Goal: Task Accomplishment & Management: Use online tool/utility

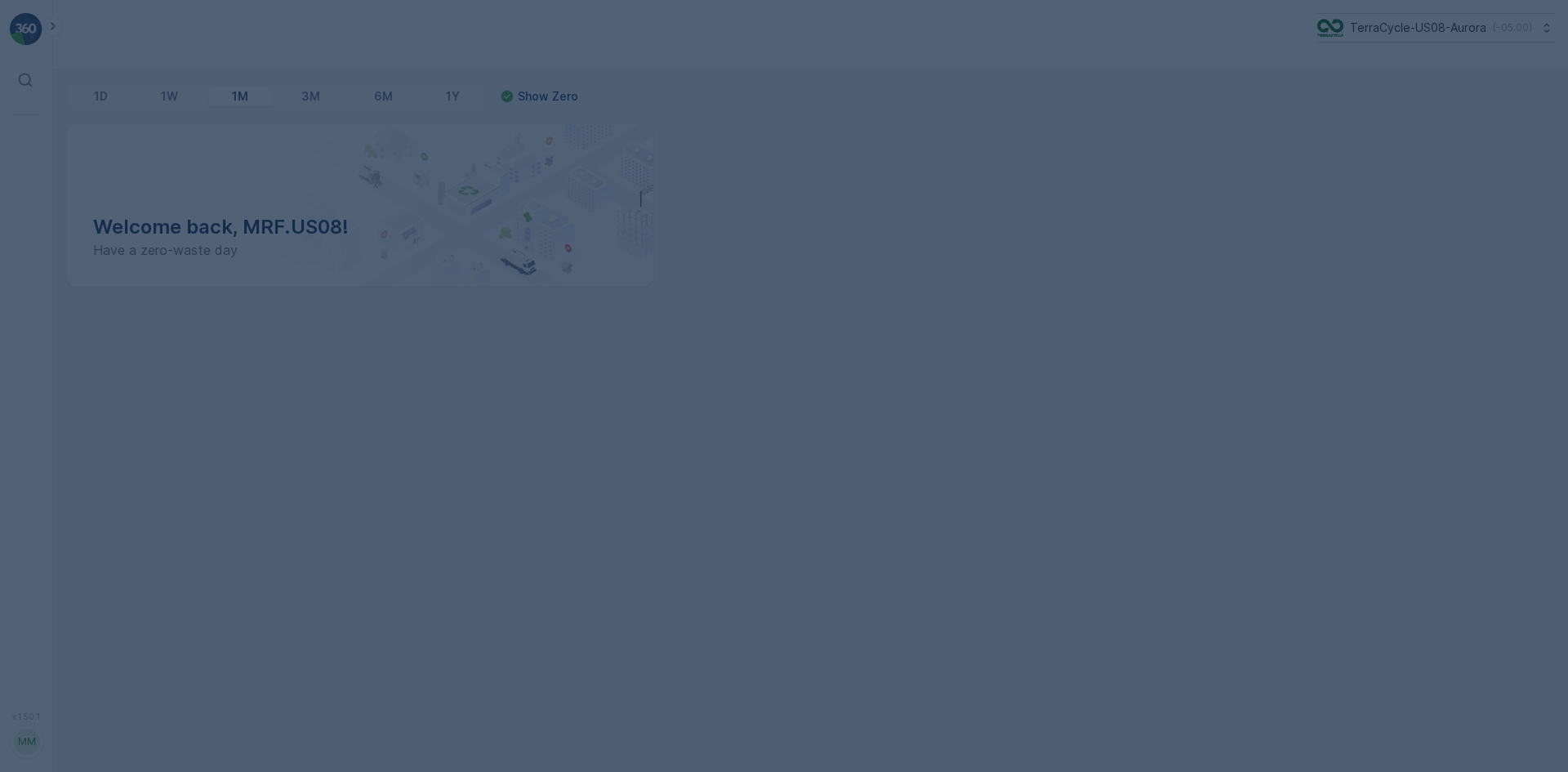
click at [441, 244] on div at bounding box center [784, 386] width 1568 height 772
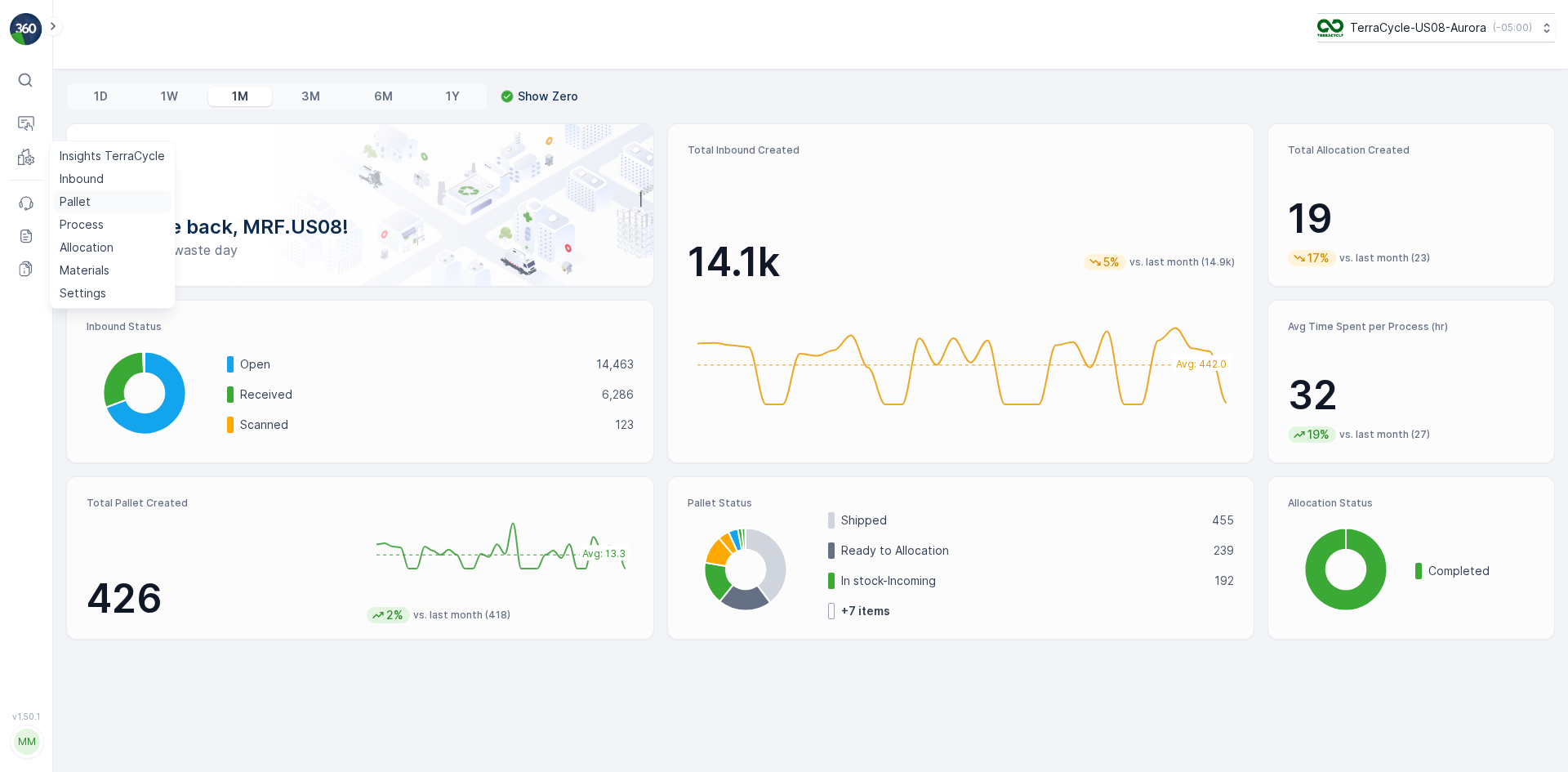
click at [94, 199] on link "Pallet" at bounding box center [112, 201] width 119 height 23
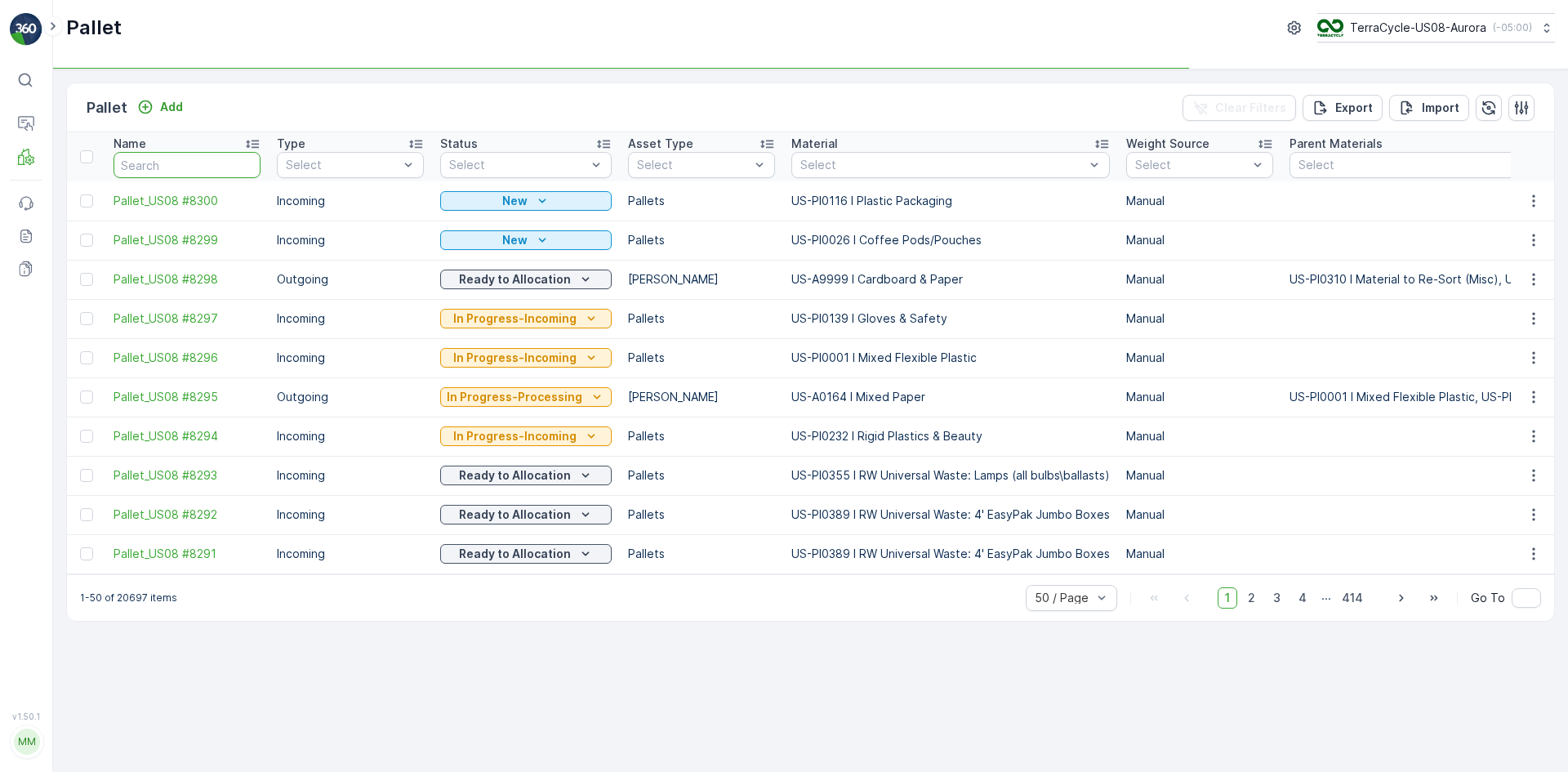
click at [182, 158] on input "text" at bounding box center [186, 165] width 147 height 26
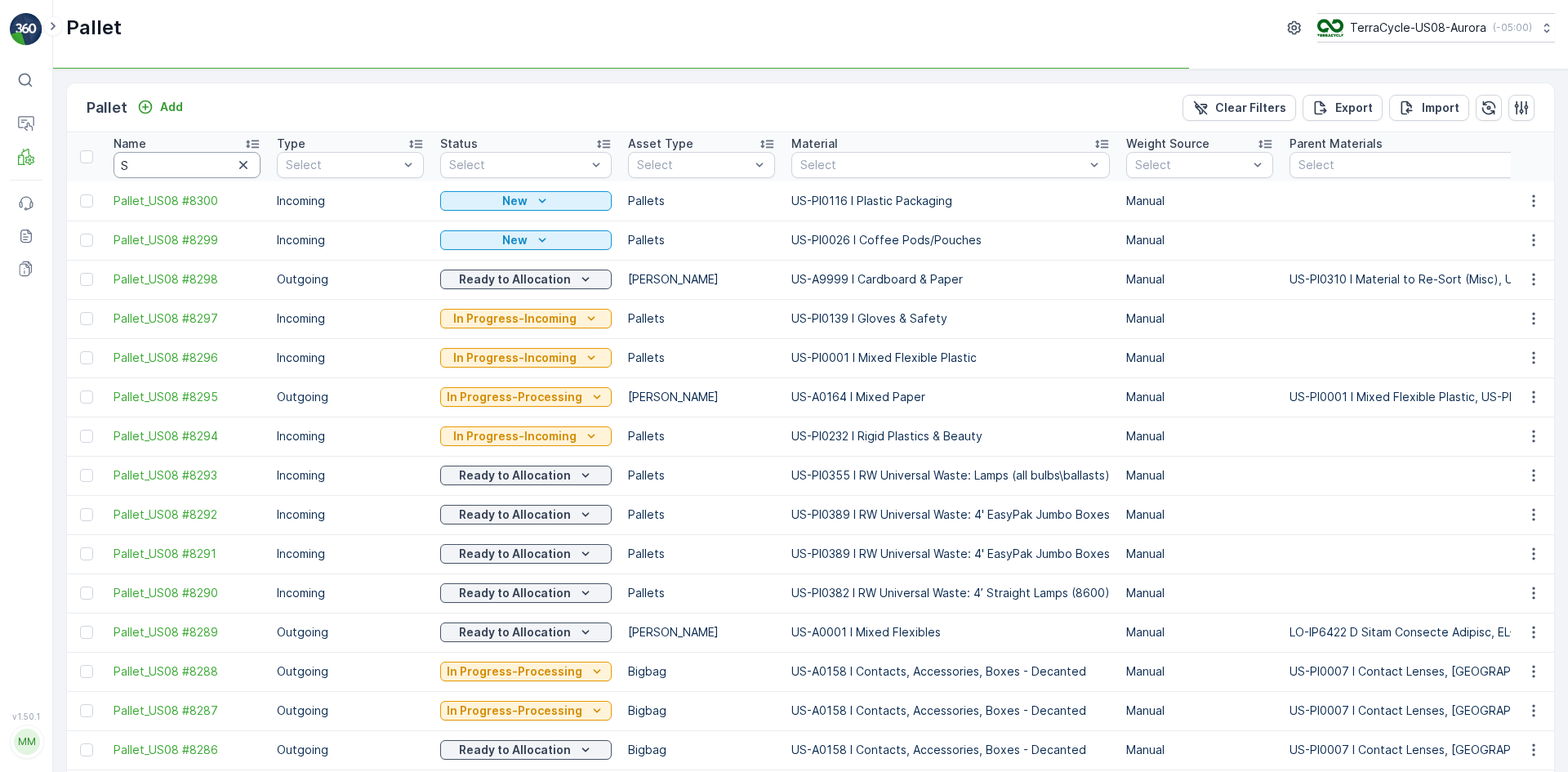
click at [182, 158] on input "S" at bounding box center [186, 165] width 147 height 26
click at [177, 173] on input "S" at bounding box center [186, 165] width 147 height 26
type input "SC7695"
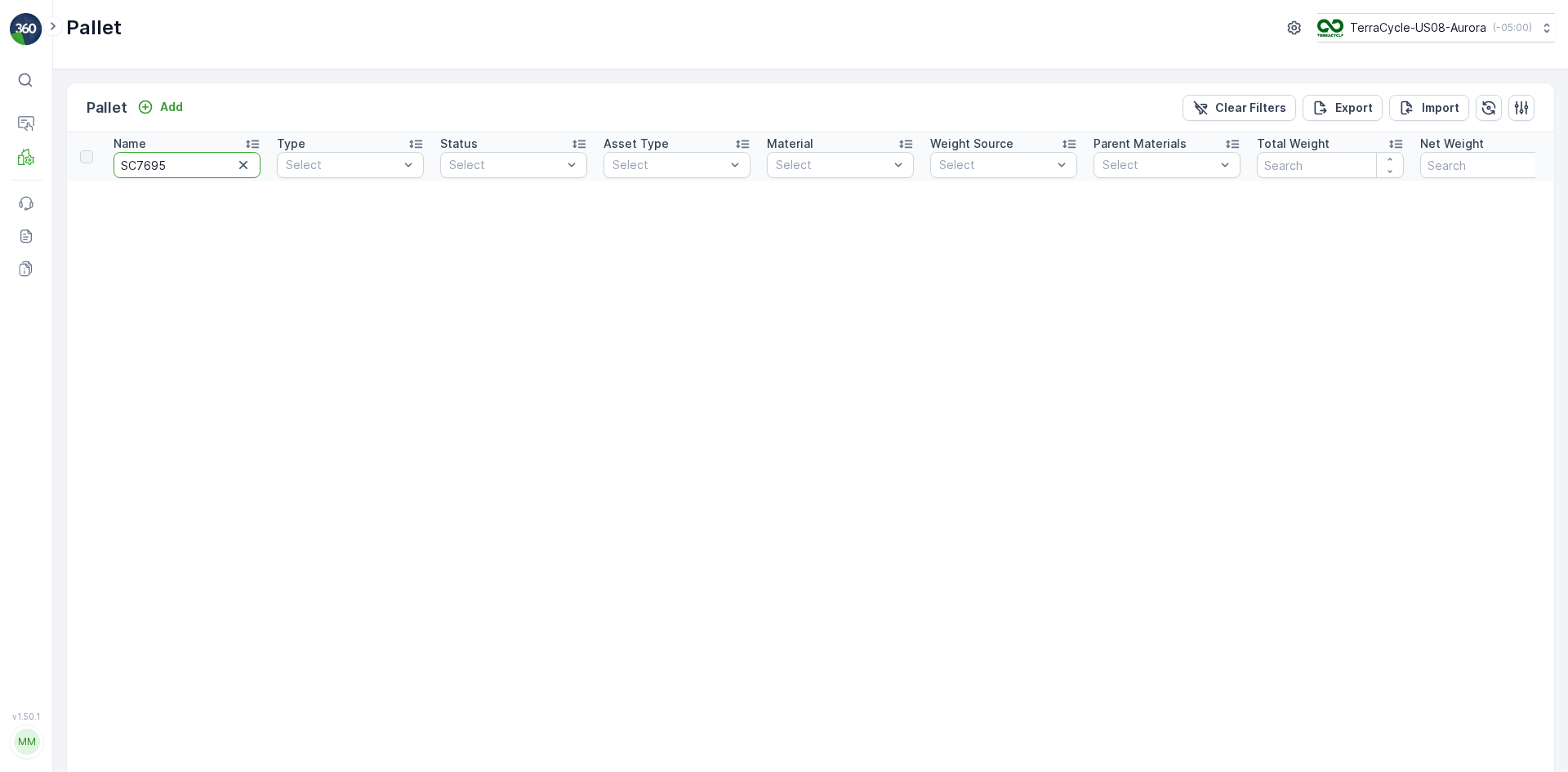
drag, startPoint x: 182, startPoint y: 157, endPoint x: 139, endPoint y: 167, distance: 44.1
click at [139, 167] on input "SC7695" at bounding box center [186, 165] width 147 height 26
type input "SC7488"
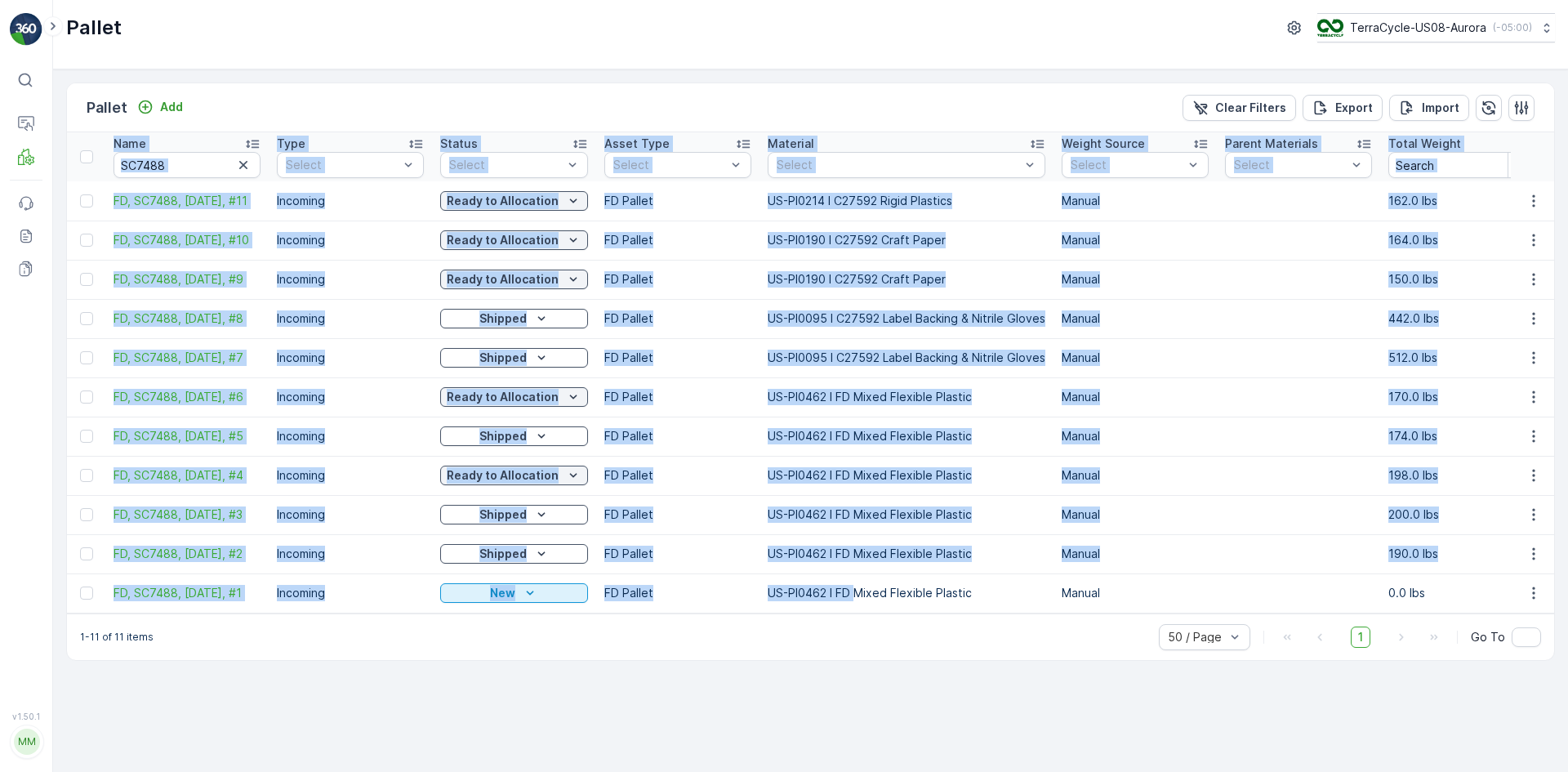
drag, startPoint x: 854, startPoint y: 590, endPoint x: 942, endPoint y: 617, distance: 92.0
click at [942, 614] on div "Name SC7488 Type Select Status Select Asset Type Select Material Select Weight …" at bounding box center [810, 373] width 1487 height 481
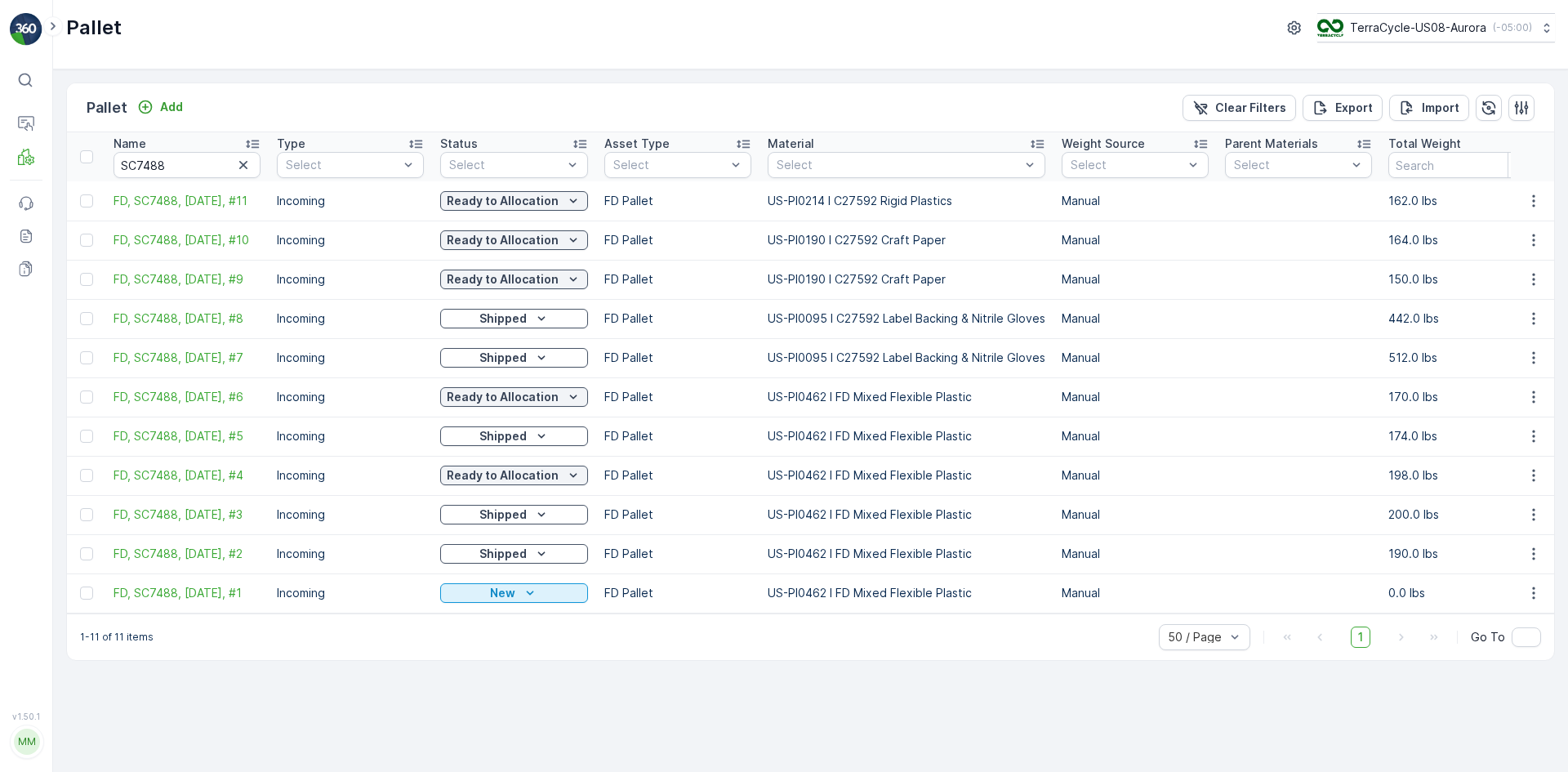
click at [654, 707] on div "Pallet Add Clear Filters Export Import Name SC7488 Type Select Status Select As…" at bounding box center [810, 420] width 1515 height 703
click at [248, 163] on icon "button" at bounding box center [243, 164] width 17 height 17
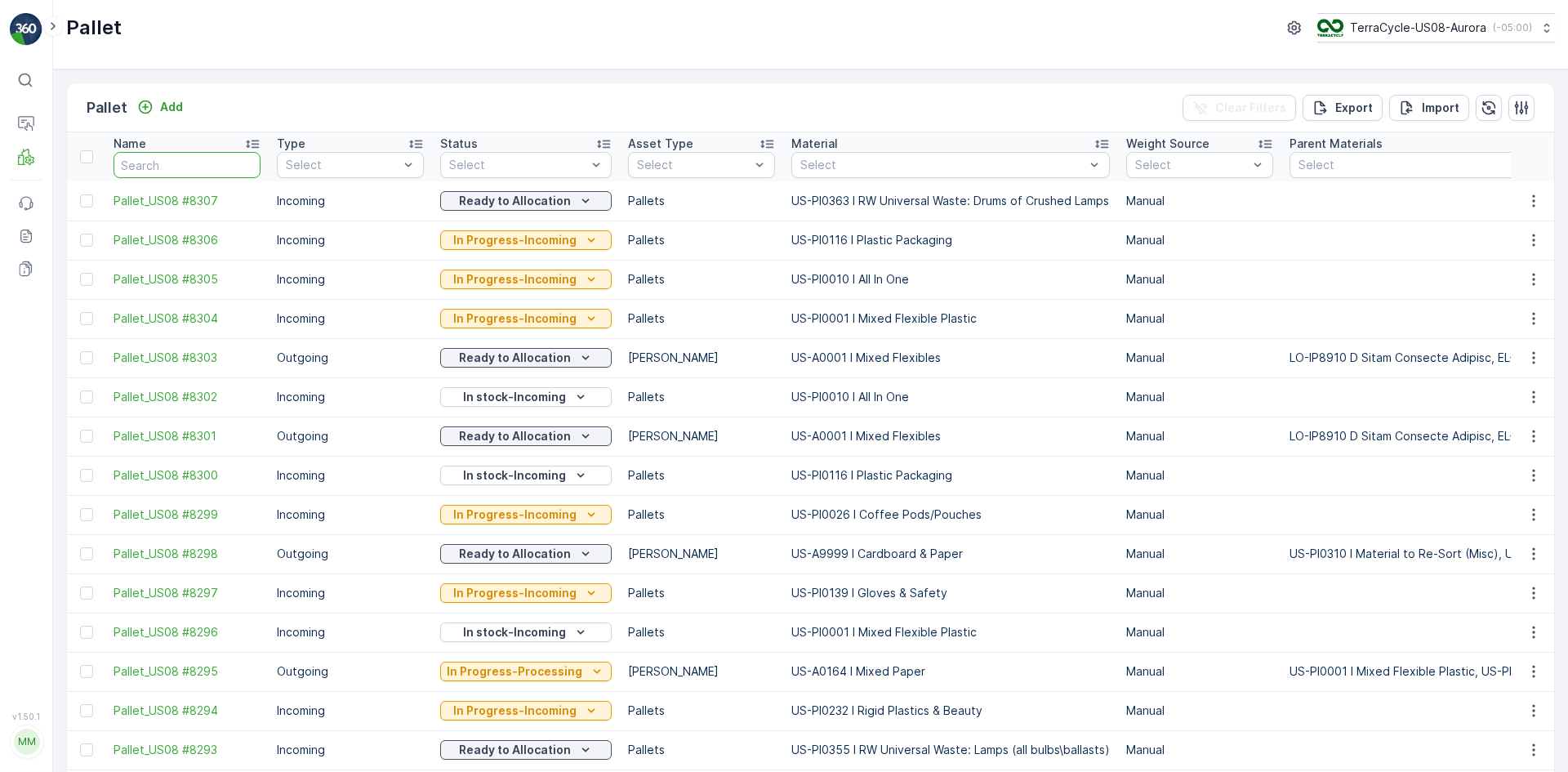
paste input "SC0015"
type input "SC0015"
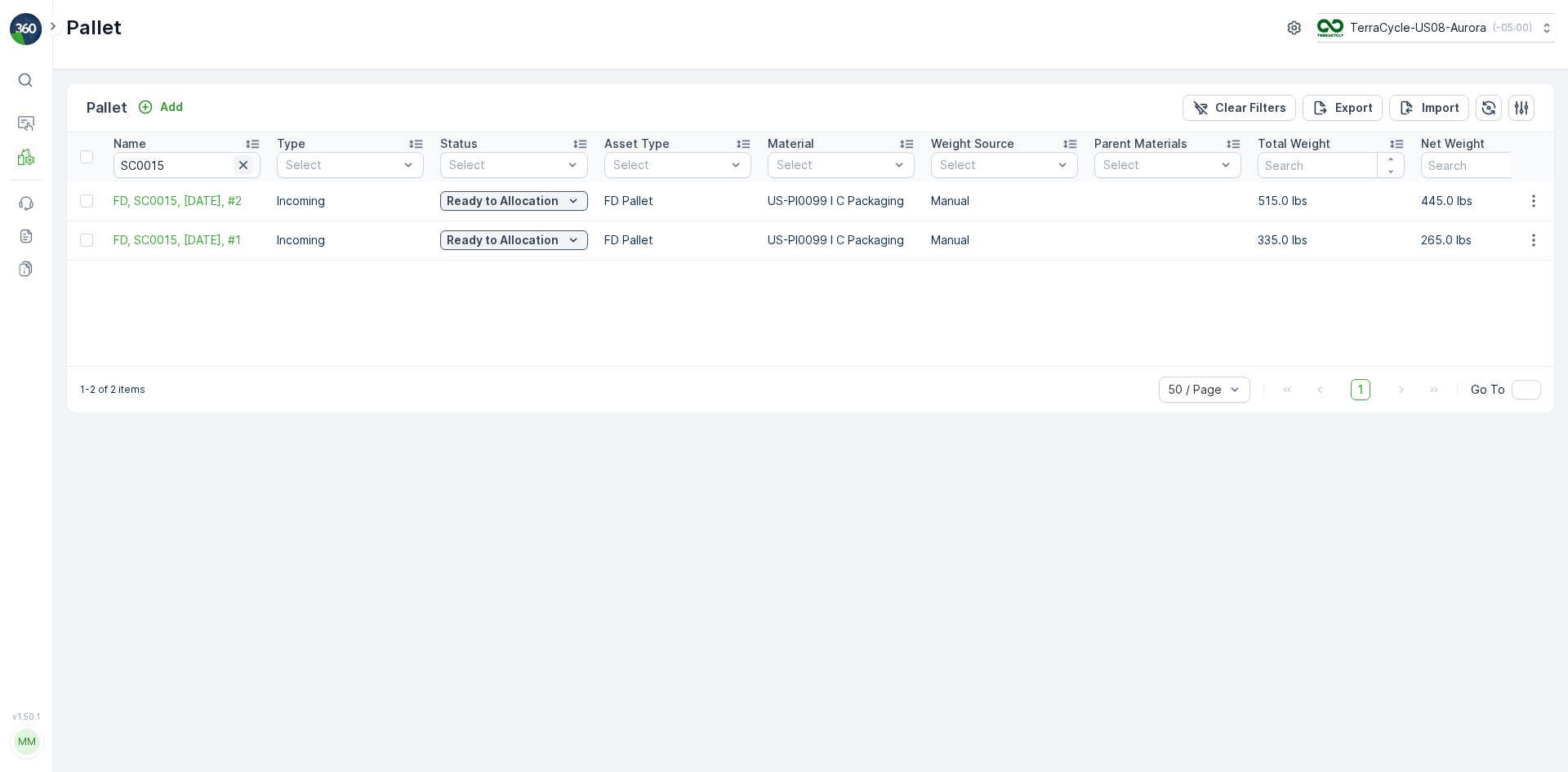
click at [244, 162] on icon "button" at bounding box center [243, 164] width 17 height 17
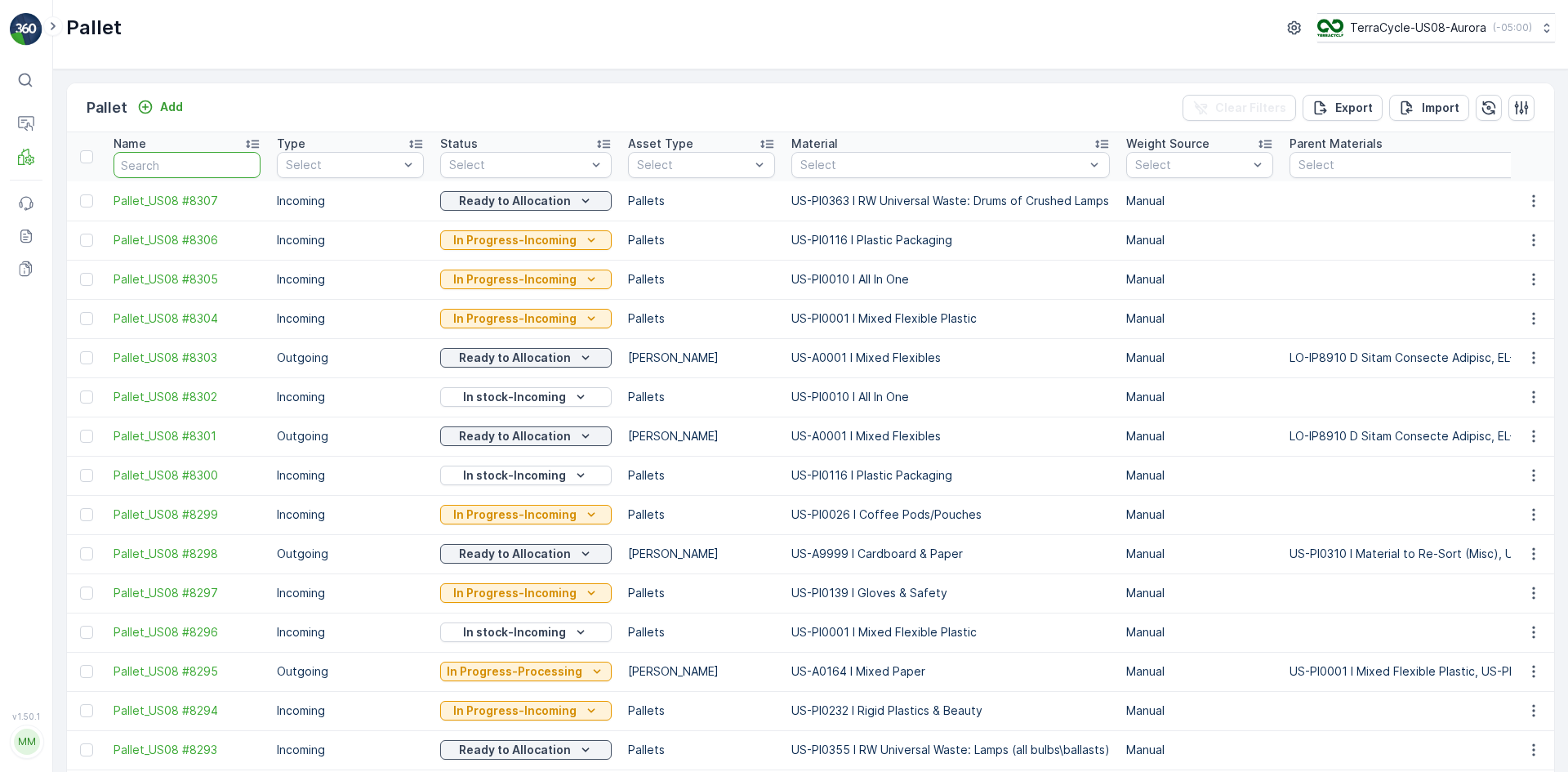
paste input "TC5400"
type input "TC5400"
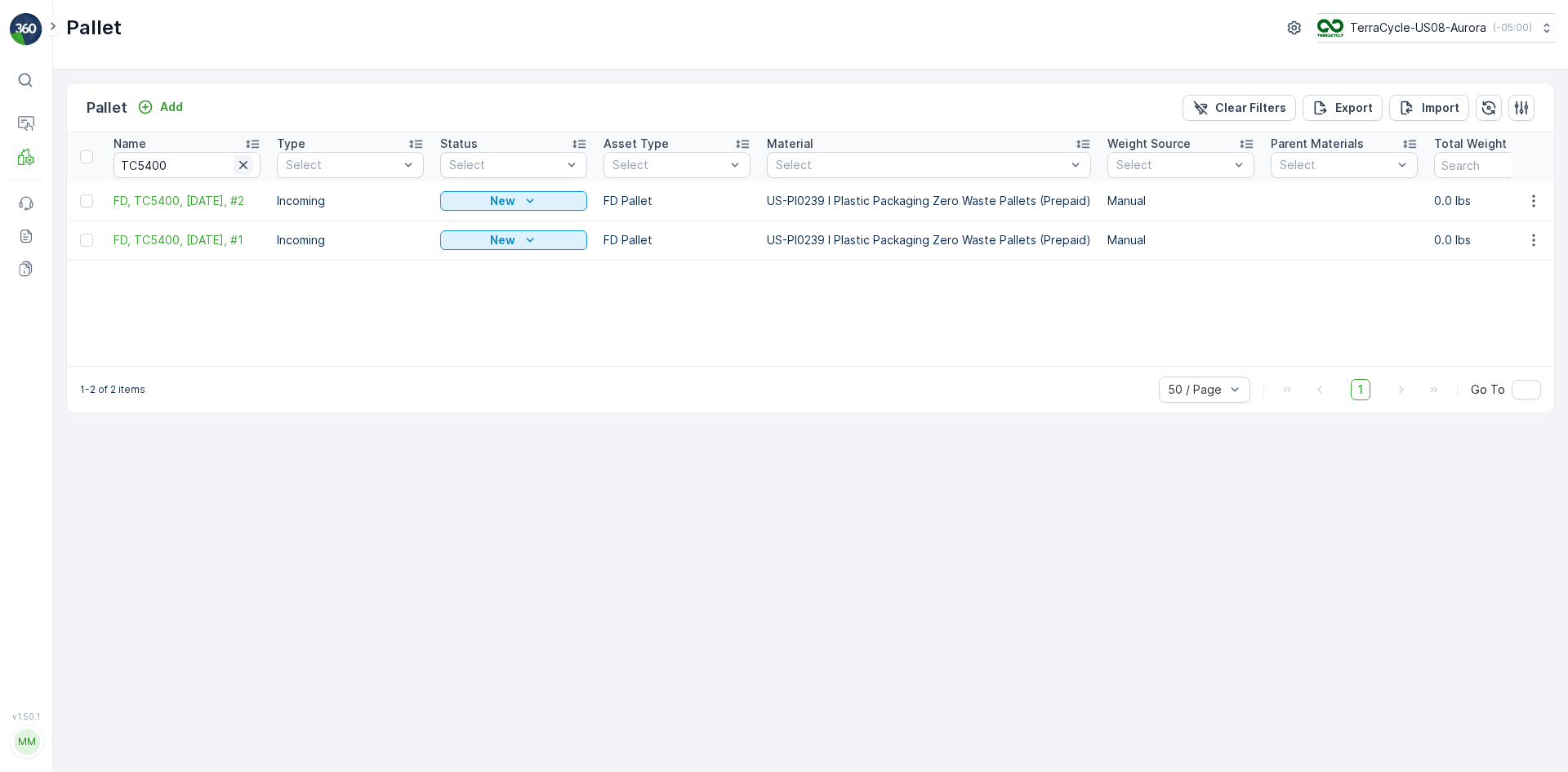
click at [243, 164] on icon "button" at bounding box center [243, 164] width 8 height 8
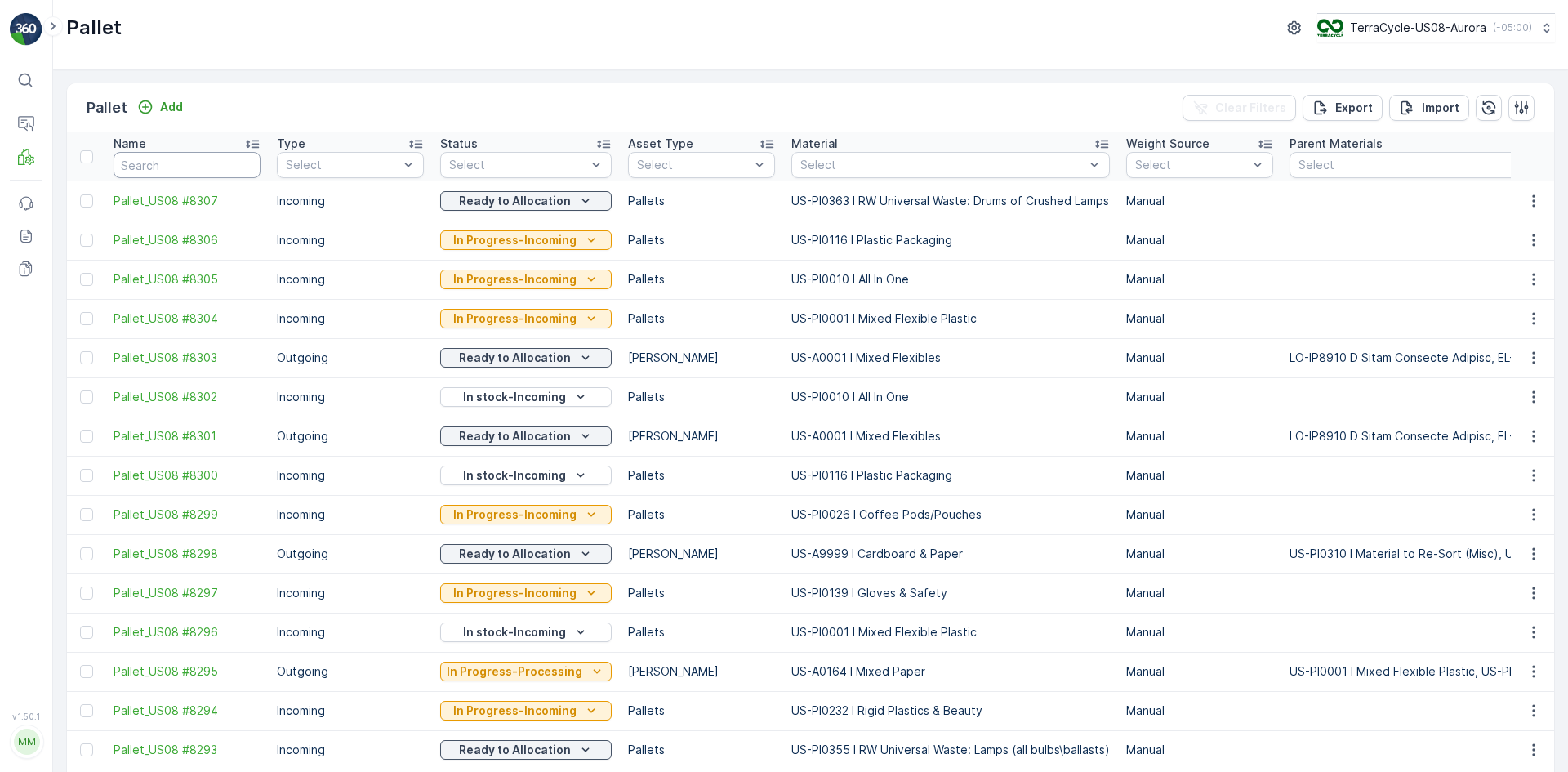
click at [180, 157] on input "text" at bounding box center [186, 165] width 147 height 26
paste input "TC5400"
type input "TC5400"
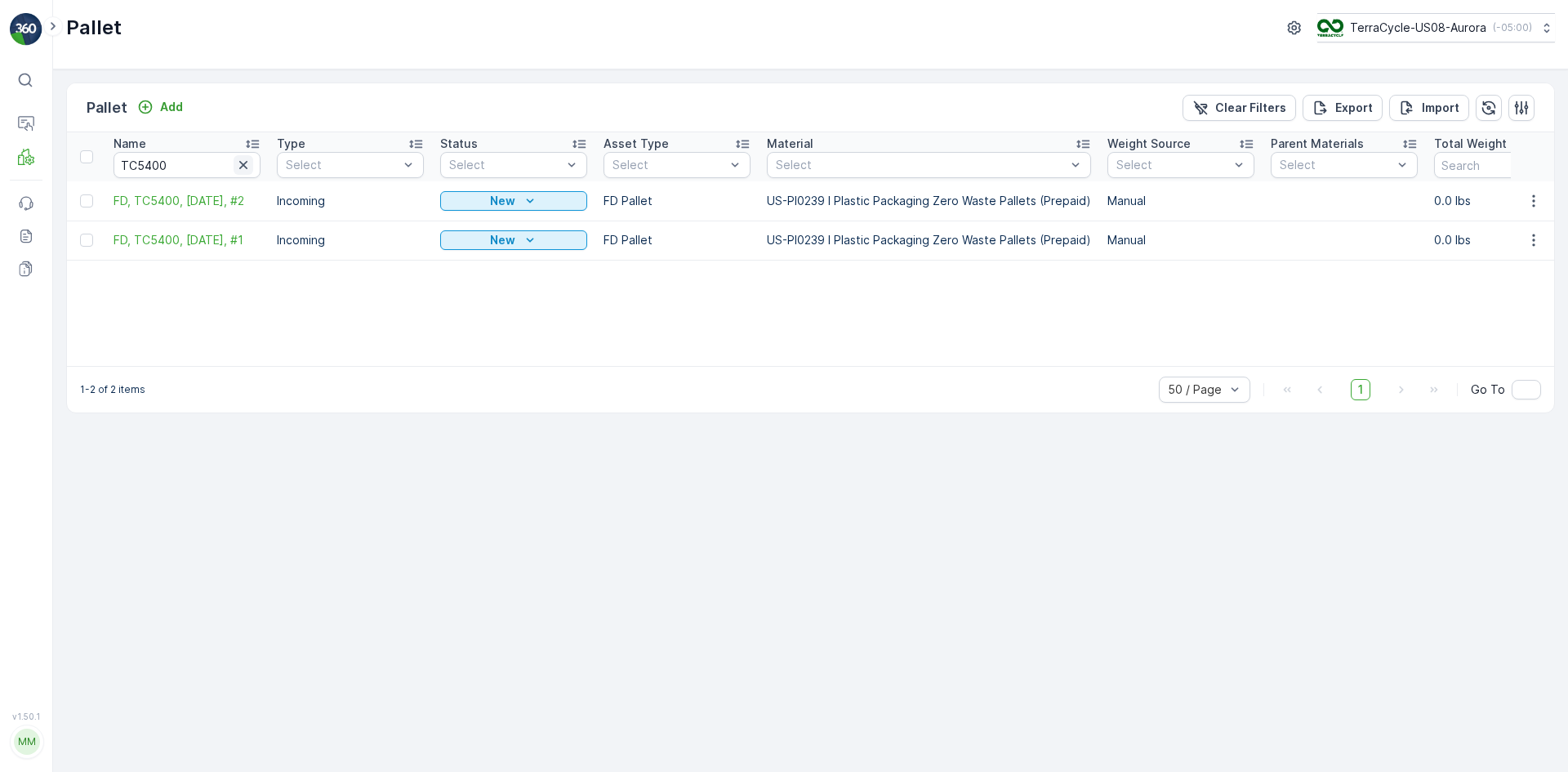
click at [248, 163] on icon "button" at bounding box center [243, 164] width 17 height 17
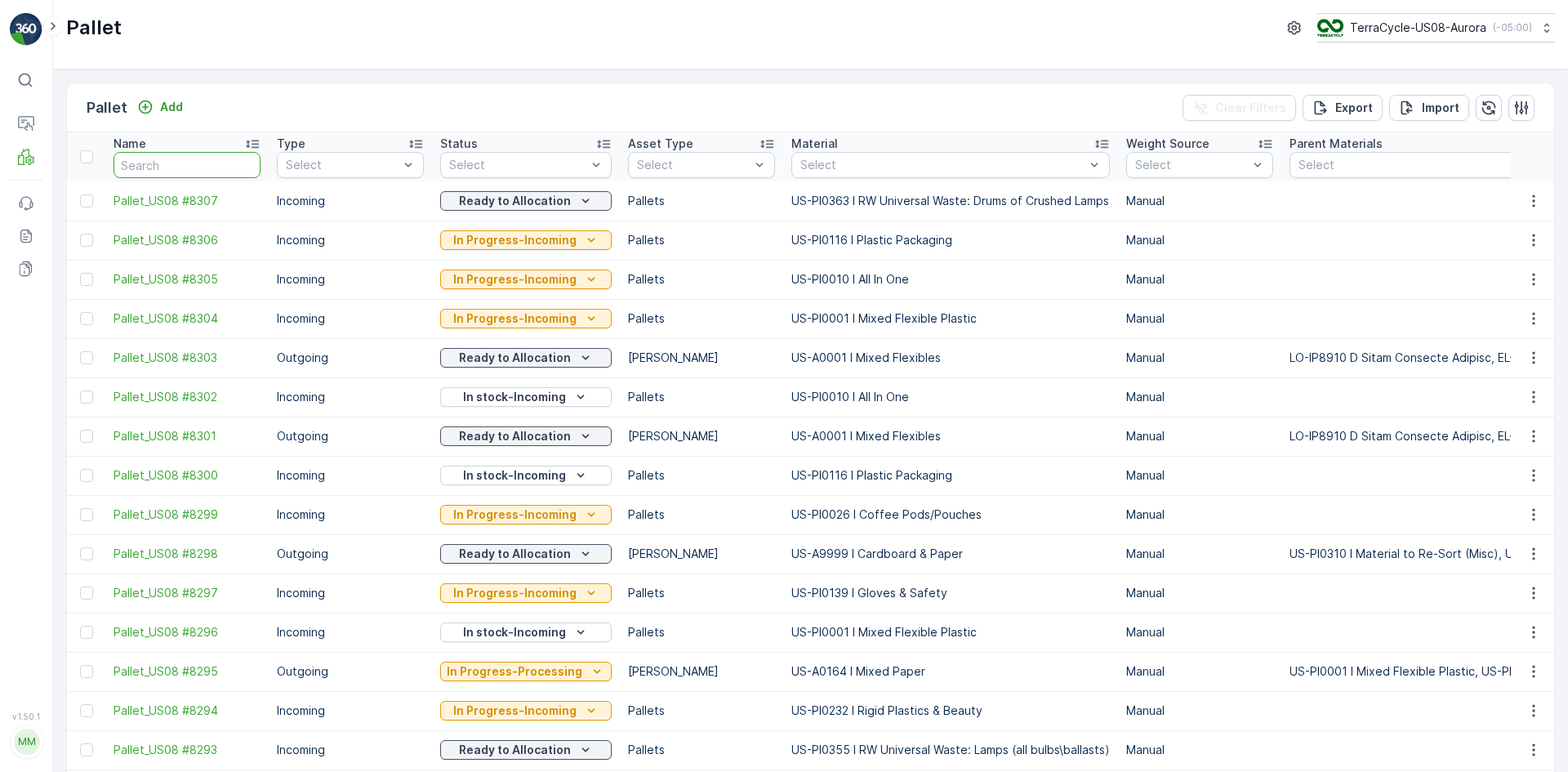
click at [239, 175] on input "text" at bounding box center [186, 165] width 147 height 26
paste input "SC7674"
type input "SC7674"
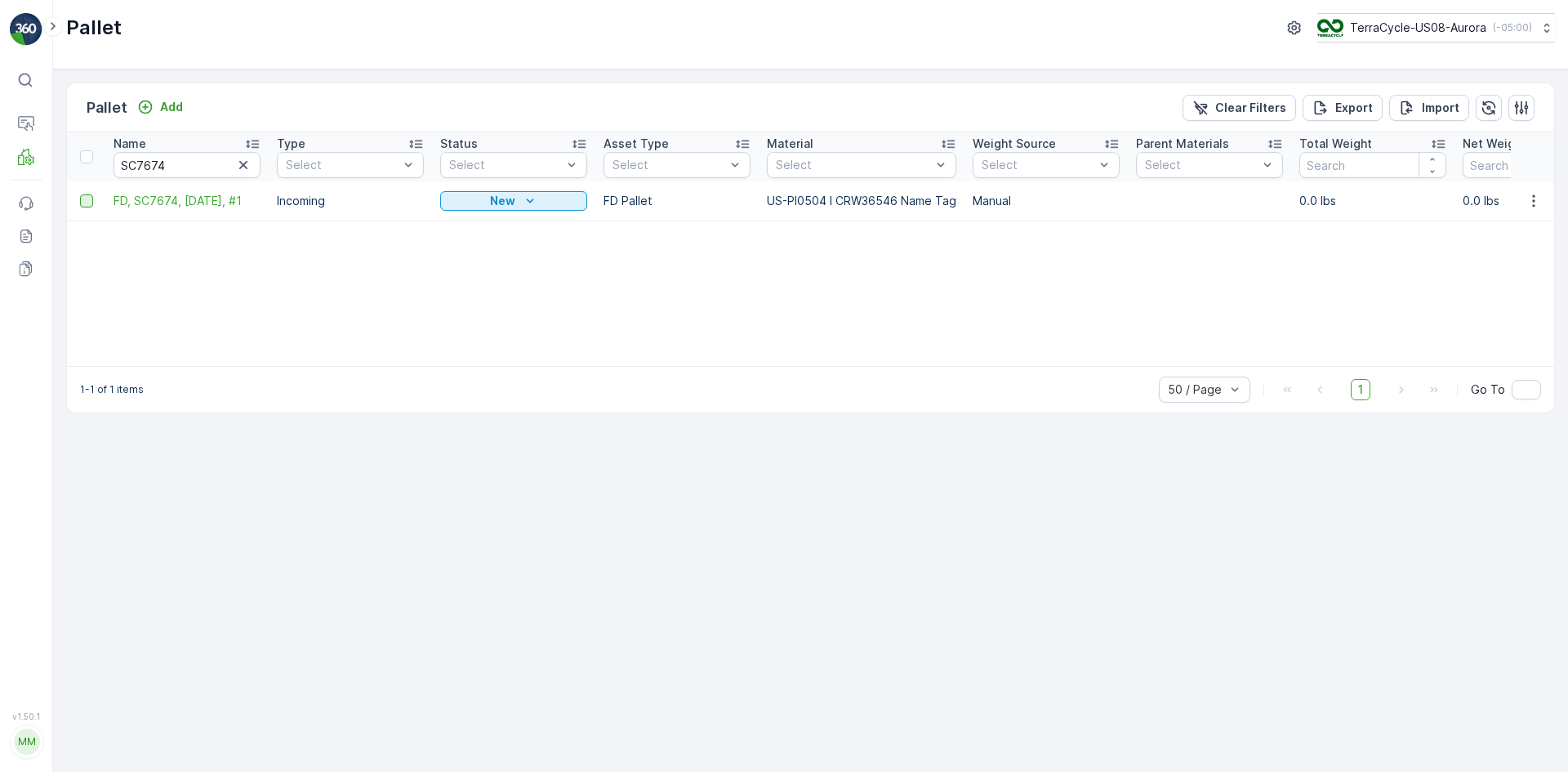
click at [83, 203] on div at bounding box center [86, 200] width 13 height 13
click at [80, 194] on input "checkbox" at bounding box center [80, 194] width 0 height 0
click at [1408, 107] on div "Print QR" at bounding box center [1429, 107] width 89 height 48
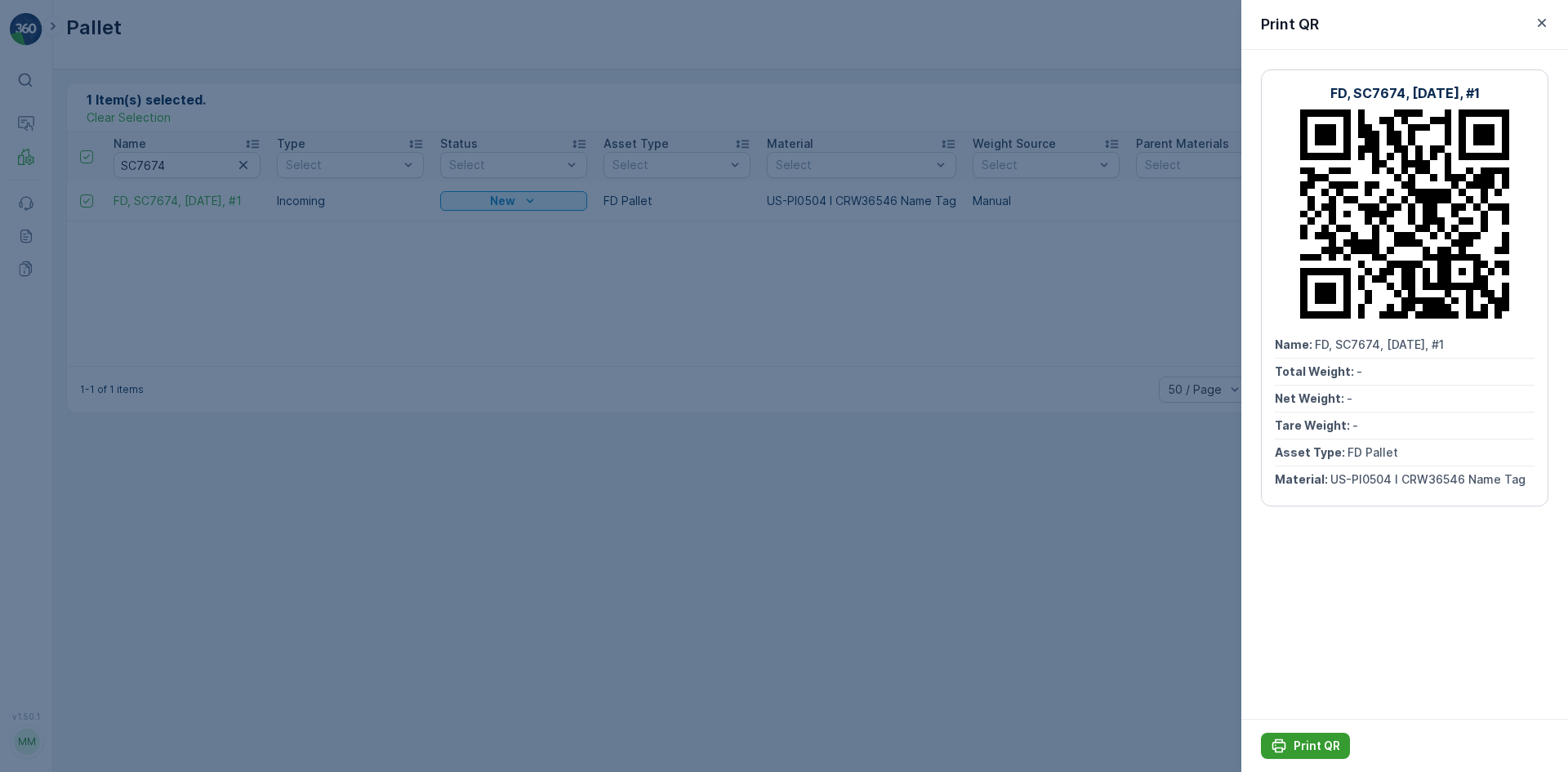
click at [1324, 747] on p "Print QR" at bounding box center [1317, 746] width 47 height 17
click at [716, 411] on div at bounding box center [784, 386] width 1568 height 772
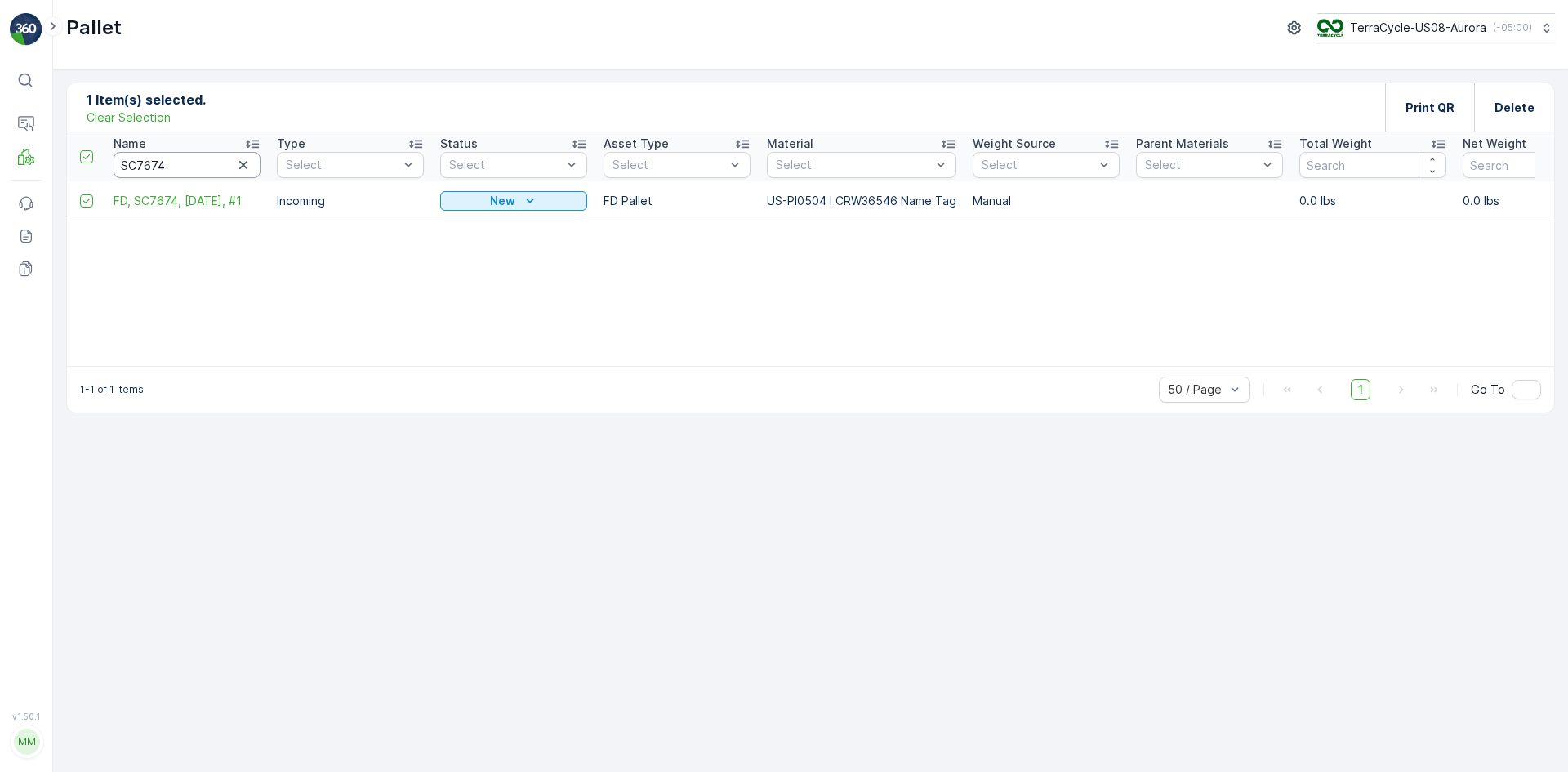
click at [218, 167] on input "SC7674" at bounding box center [186, 165] width 147 height 26
click at [251, 161] on button "button" at bounding box center [243, 165] width 19 height 19
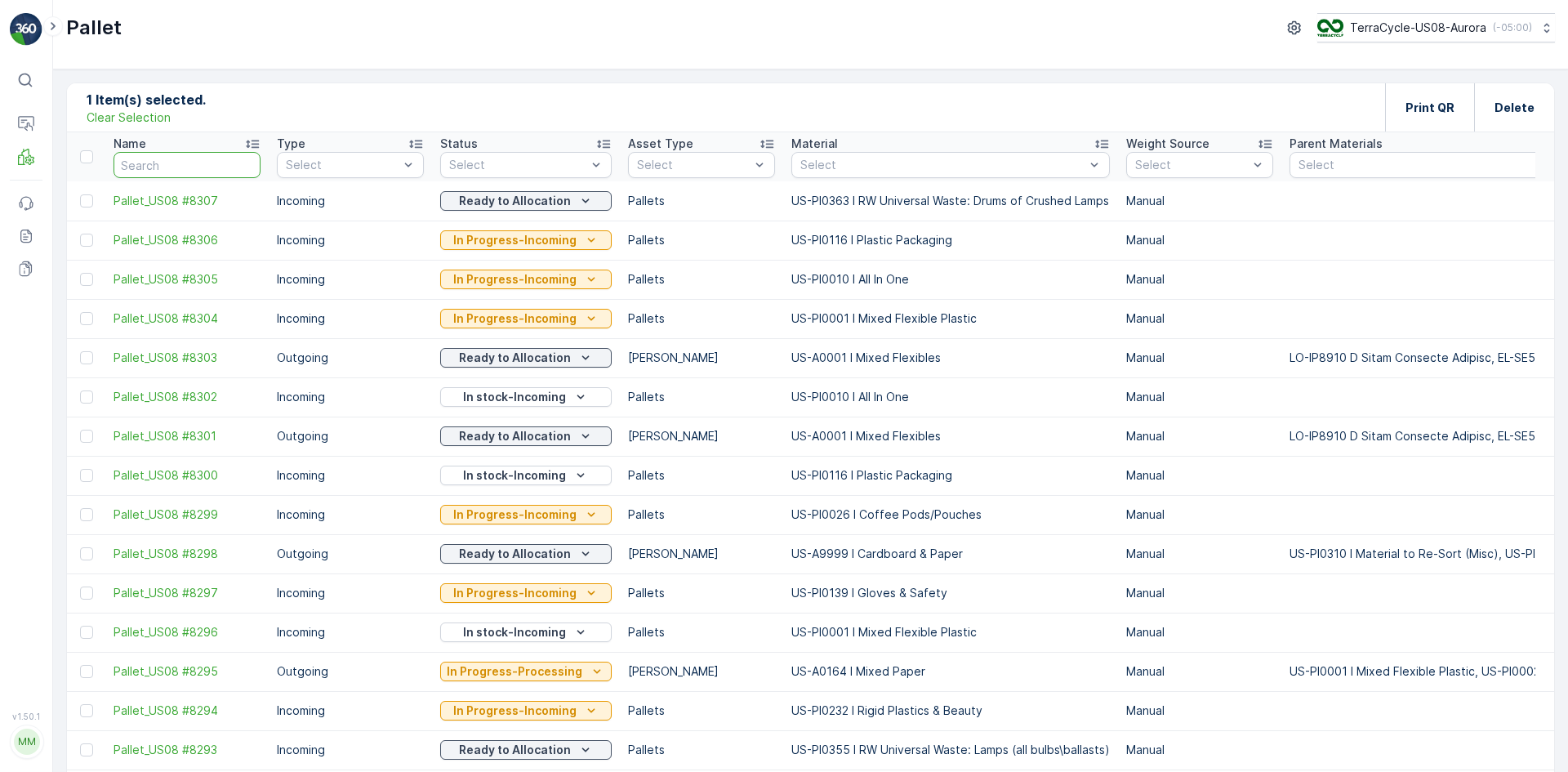
paste input "SC7673"
type input "SC7673"
click at [127, 115] on p "Clear Selection" at bounding box center [128, 118] width 84 height 17
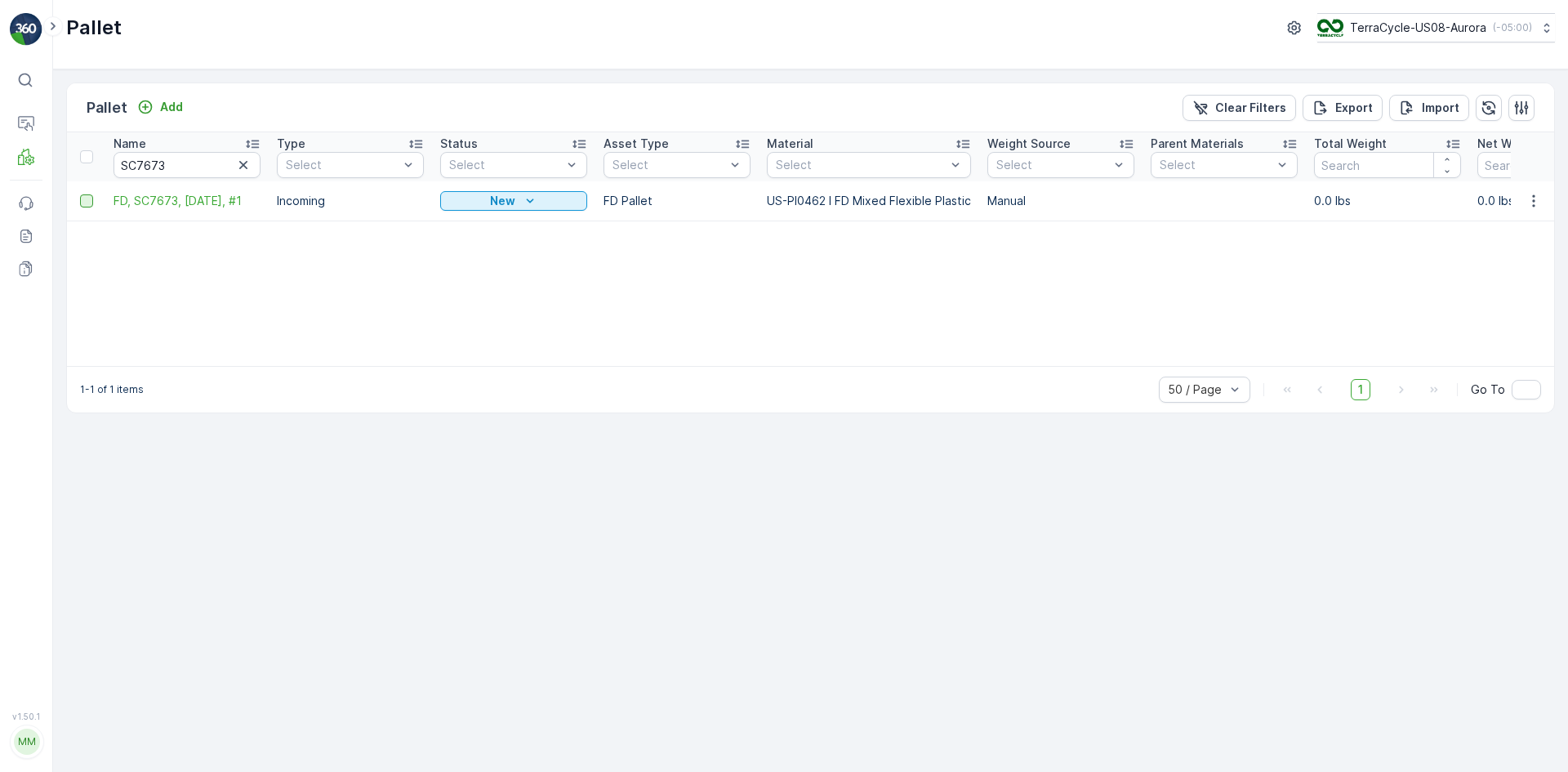
click at [81, 198] on div at bounding box center [86, 200] width 13 height 13
click at [80, 194] on input "checkbox" at bounding box center [80, 194] width 0 height 0
click at [1440, 101] on p "Print QR" at bounding box center [1430, 107] width 49 height 17
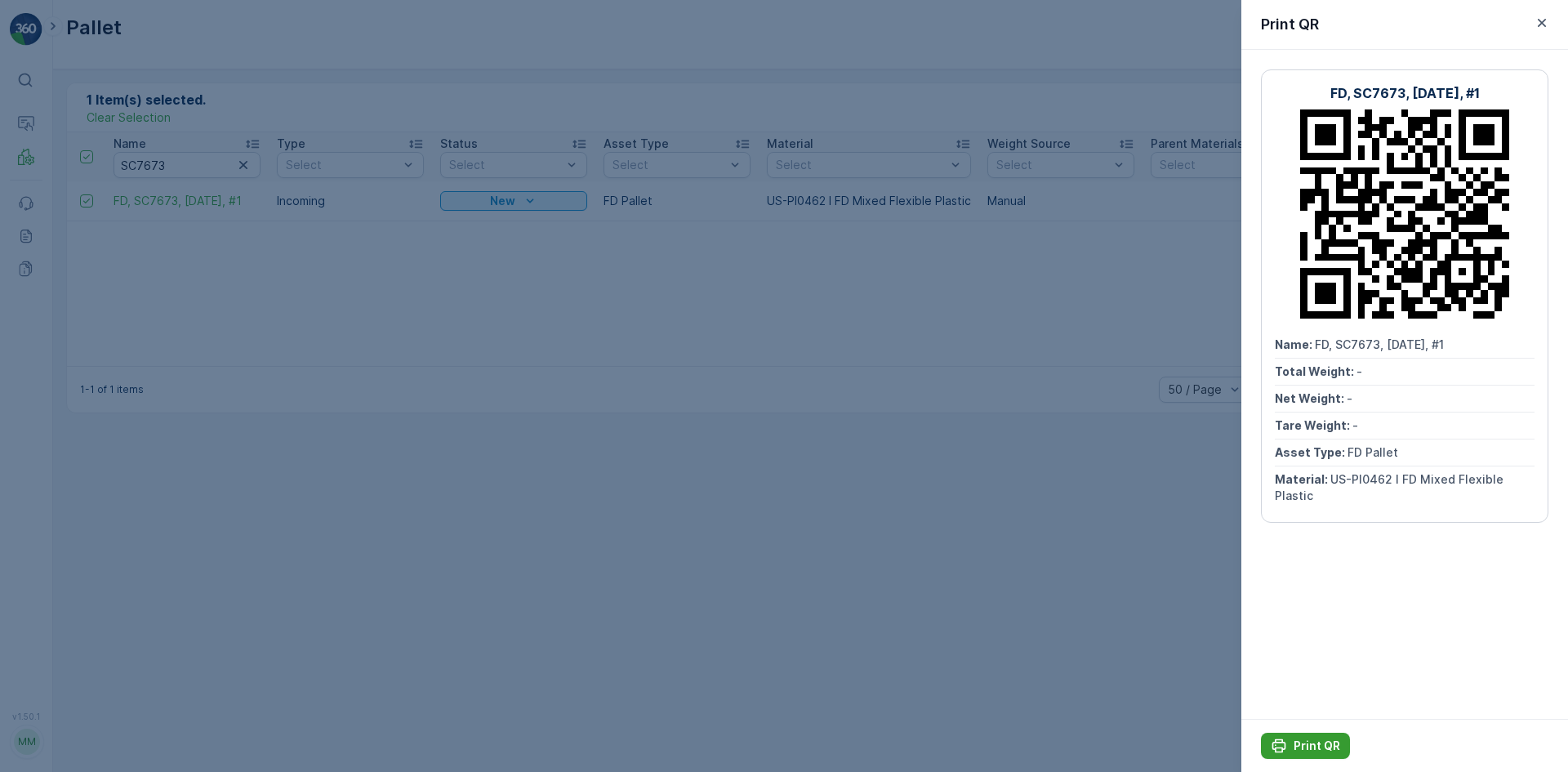
click at [1344, 744] on button "Print QR" at bounding box center [1305, 746] width 89 height 26
drag, startPoint x: 847, startPoint y: 589, endPoint x: 806, endPoint y: 595, distance: 41.4
click at [847, 588] on div at bounding box center [784, 386] width 1568 height 772
